Goal: Information Seeking & Learning: Learn about a topic

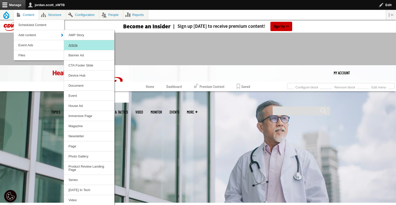
click at [86, 44] on link "Article" at bounding box center [89, 45] width 50 height 10
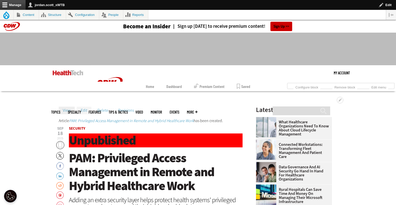
click at [85, 109] on link "Edit" at bounding box center [84, 111] width 15 height 8
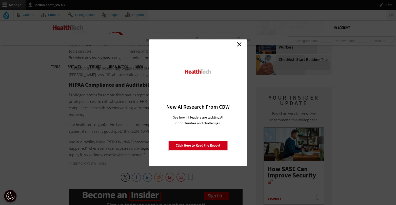
scroll to position [783, 0]
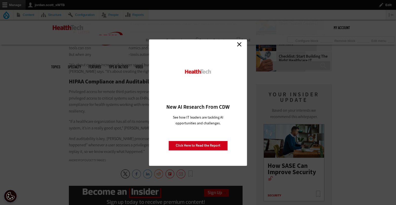
click at [237, 43] on link "Close" at bounding box center [239, 45] width 8 height 8
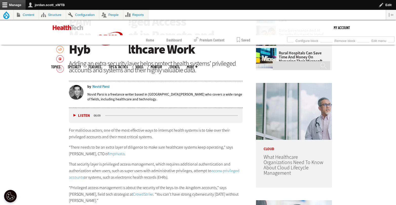
scroll to position [75, 0]
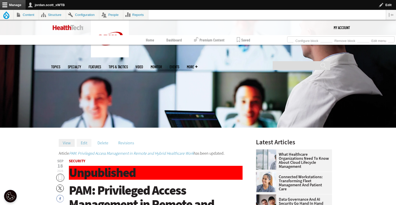
click at [86, 145] on link "Edit" at bounding box center [84, 143] width 15 height 8
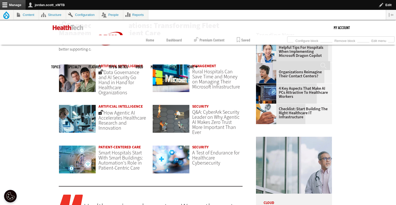
scroll to position [382, 0]
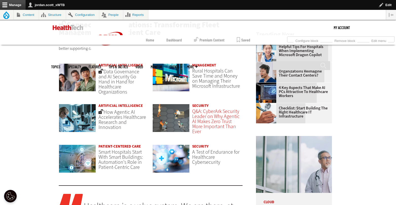
click at [207, 122] on span "Q&A: CyberArk Security Leader on Why Agentic AI Makes Zero Trust More Important…" at bounding box center [215, 121] width 47 height 27
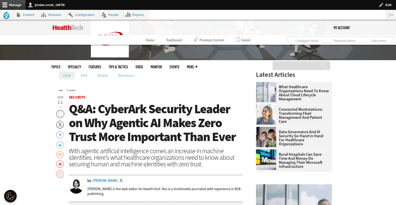
scroll to position [117, 0]
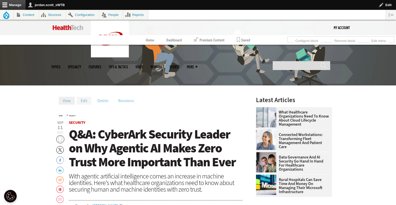
click at [86, 99] on link "Edit" at bounding box center [84, 101] width 15 height 8
click at [289, 61] on input "Search" at bounding box center [301, 65] width 57 height 9
type input "***"
click at [320, 63] on input "******" at bounding box center [323, 68] width 6 height 10
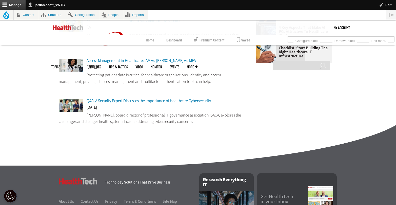
scroll to position [173, 0]
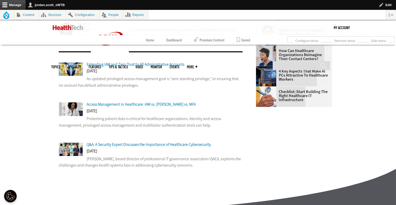
click at [142, 105] on span "Access Management in Healthcare: IAM vs. PAM vs. MFA" at bounding box center [141, 104] width 109 height 5
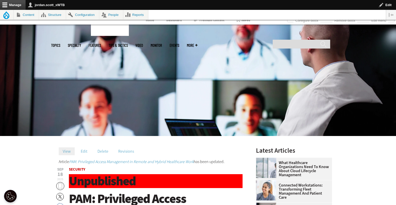
scroll to position [72, 0]
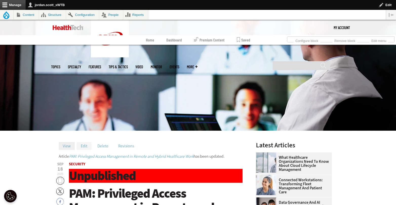
click at [85, 146] on link "Edit" at bounding box center [84, 146] width 15 height 8
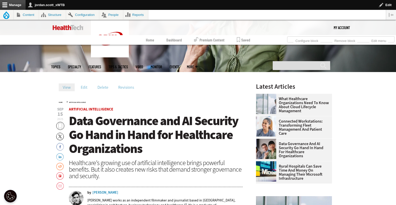
scroll to position [134, 0]
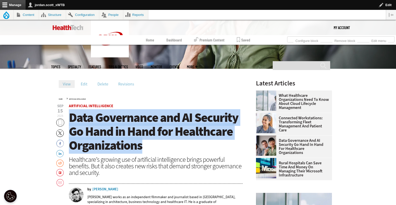
drag, startPoint x: 111, startPoint y: 138, endPoint x: 67, endPoint y: 121, distance: 47.3
copy span "Data Governance and AI Security Go Hand in Hand for Healthcare Organizations"
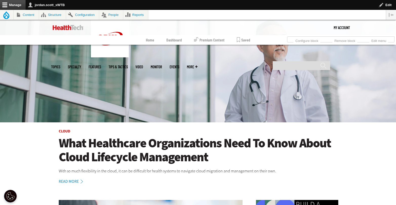
scroll to position [77, 0]
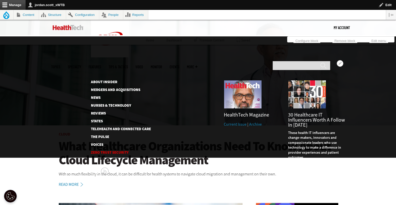
click at [104, 151] on link "Zero Trust Security" at bounding box center [120, 153] width 59 height 4
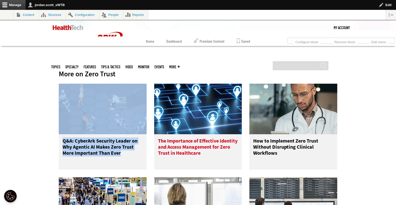
scroll to position [797, 0]
click at [184, 148] on h3 "The Importance of Effective Identity and Access Management for Zero Trust in He…" at bounding box center [198, 148] width 80 height 20
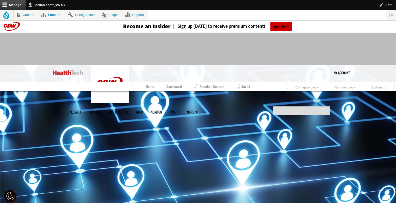
click at [69, 75] on img at bounding box center [68, 72] width 31 height 5
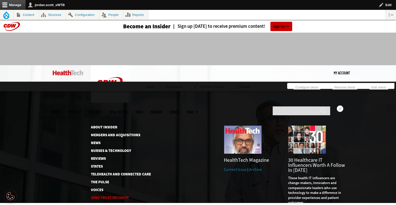
click at [120, 196] on link "Zero Trust Security" at bounding box center [120, 198] width 59 height 4
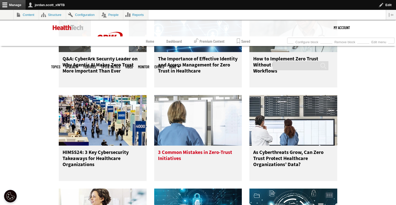
scroll to position [848, 0]
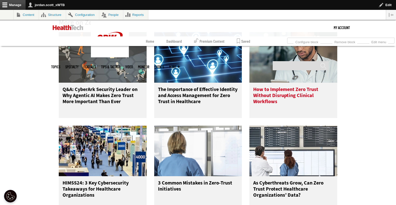
click at [274, 97] on h3 "How to Implement Zero Trust Without Disrupting Clinical Workflows" at bounding box center [293, 97] width 80 height 20
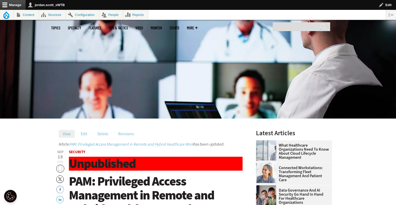
scroll to position [94, 0]
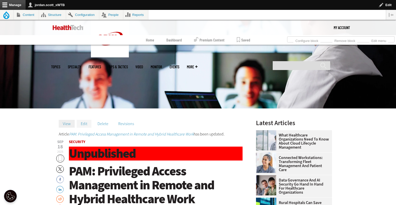
click at [85, 123] on link "Edit" at bounding box center [84, 124] width 15 height 8
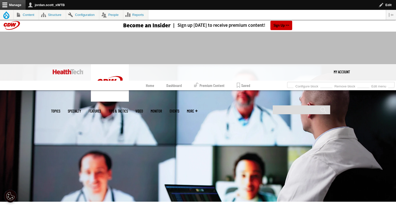
scroll to position [158, 0]
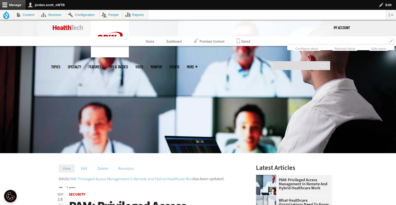
scroll to position [104, 0]
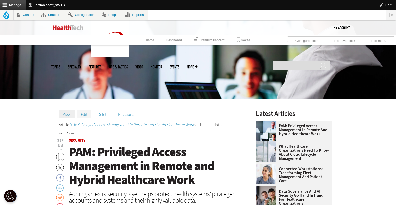
click at [84, 114] on link "Edit" at bounding box center [84, 115] width 15 height 8
